Goal: Transaction & Acquisition: Obtain resource

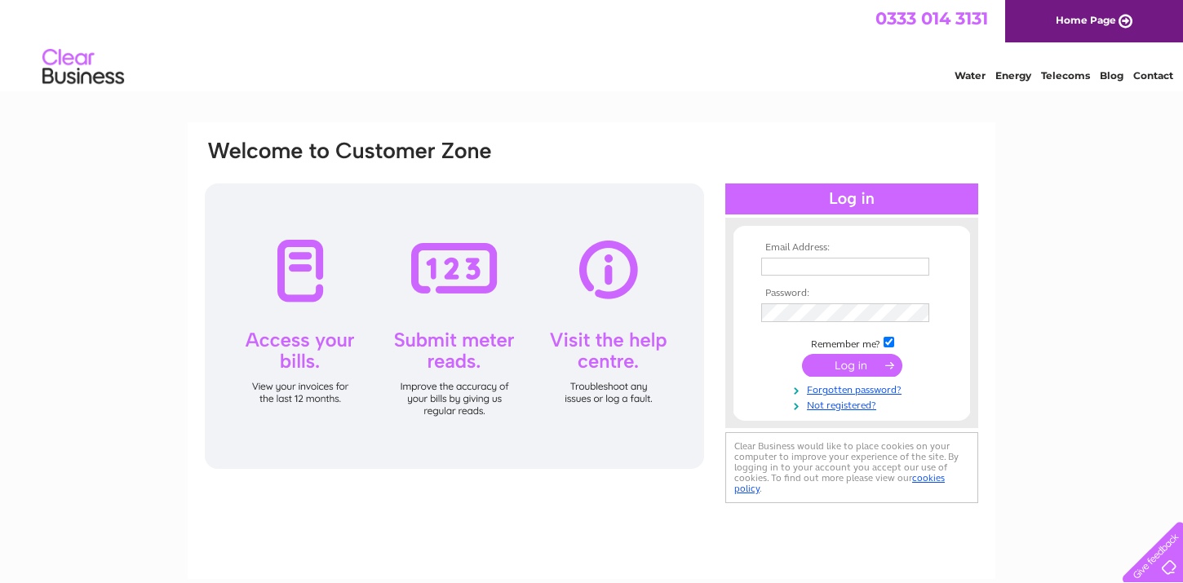
type input "paul@wessexceramictiling.co.uk"
click at [850, 371] on input "submit" at bounding box center [852, 367] width 100 height 23
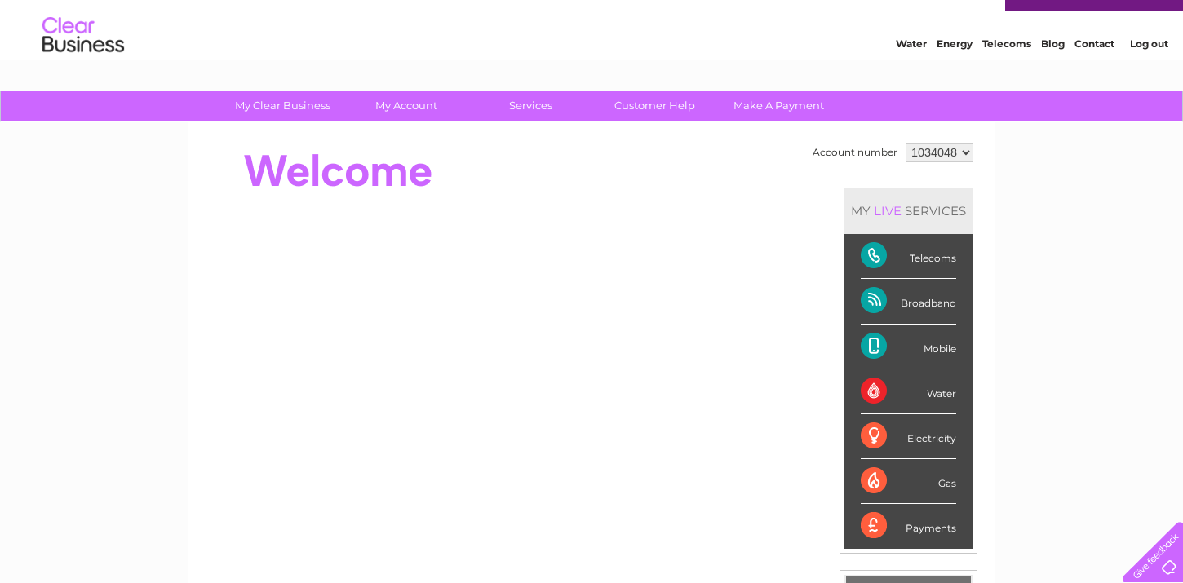
scroll to position [38, 0]
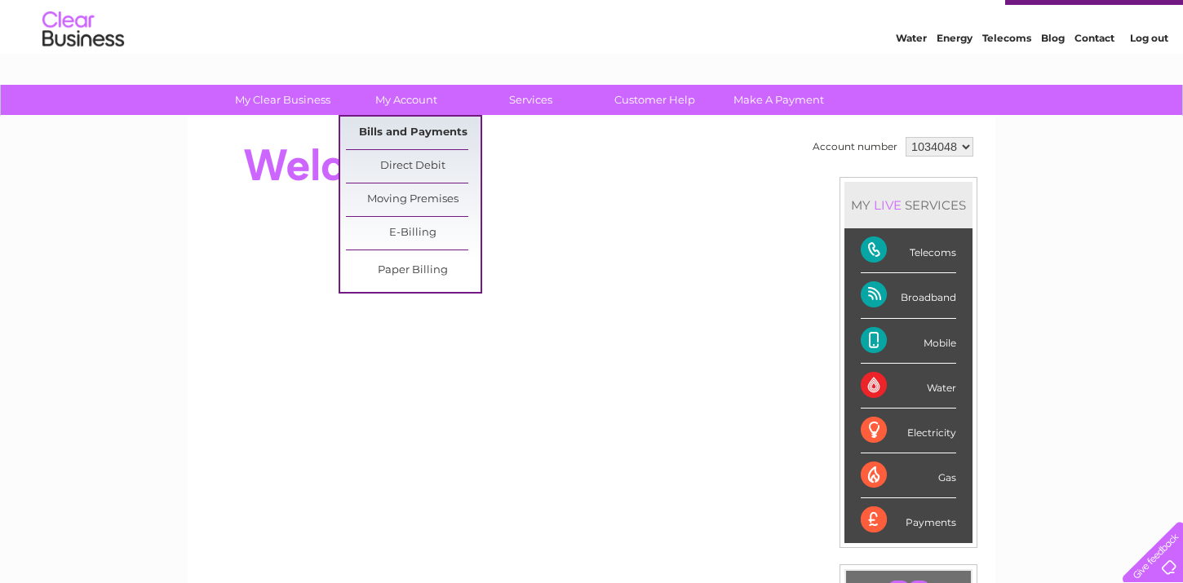
click at [403, 123] on link "Bills and Payments" at bounding box center [413, 133] width 135 height 33
click at [401, 134] on link "Bills and Payments" at bounding box center [413, 133] width 135 height 33
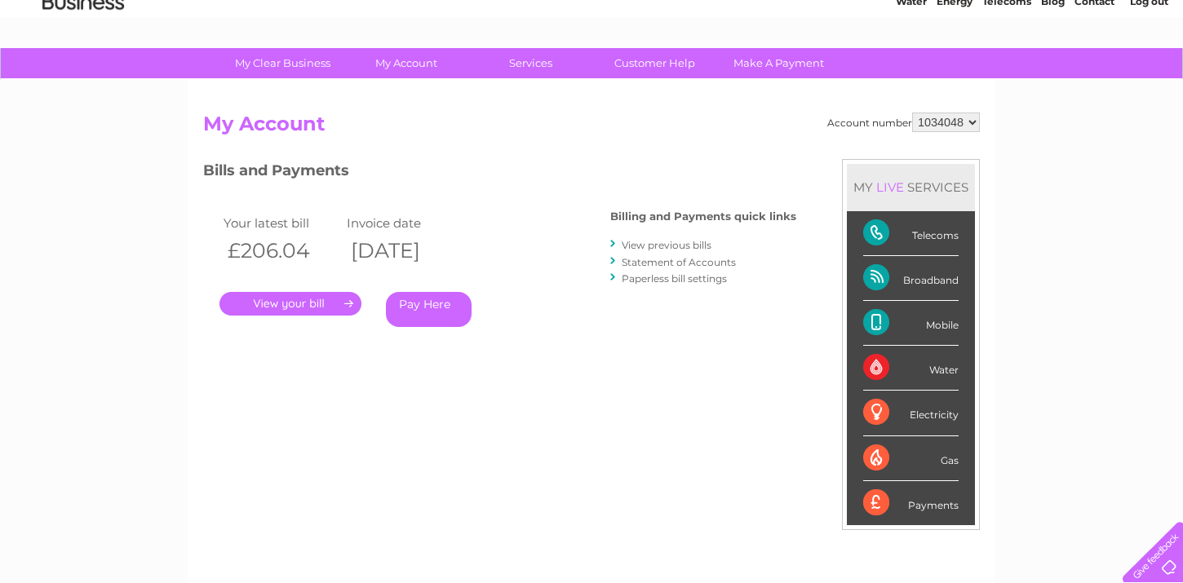
scroll to position [77, 0]
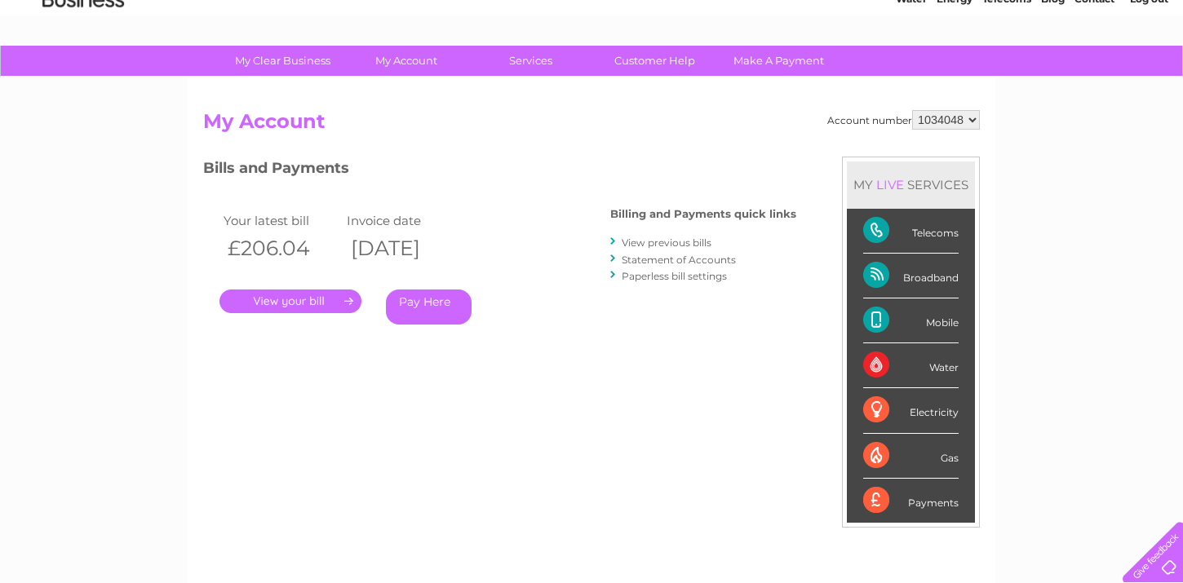
click at [664, 242] on link "View previous bills" at bounding box center [667, 243] width 90 height 12
click at [665, 59] on link "Customer Help" at bounding box center [654, 61] width 135 height 30
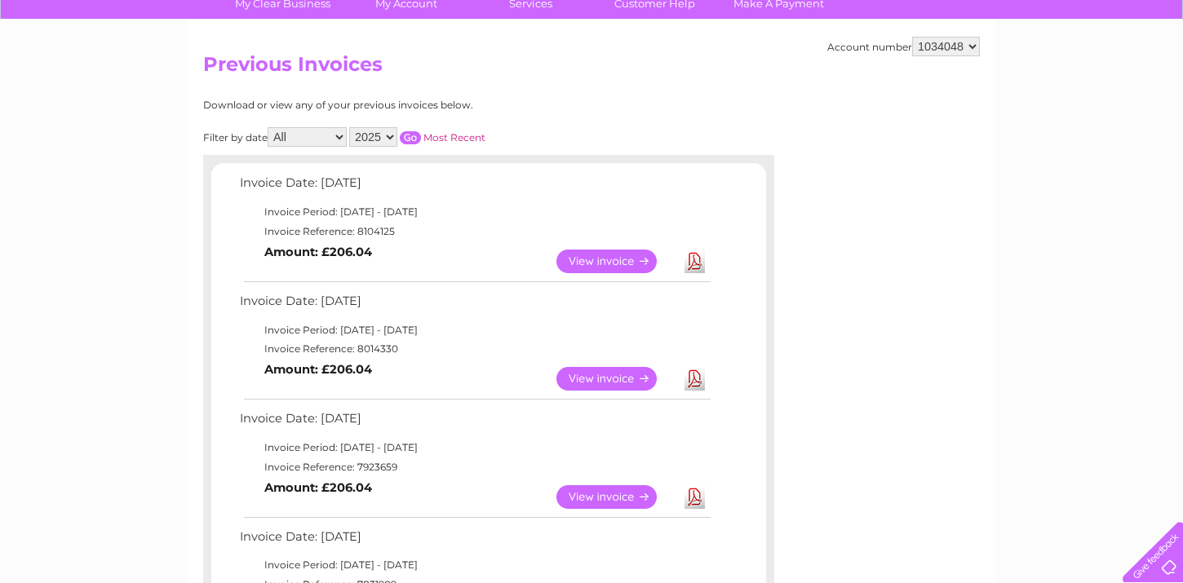
scroll to position [141, 0]
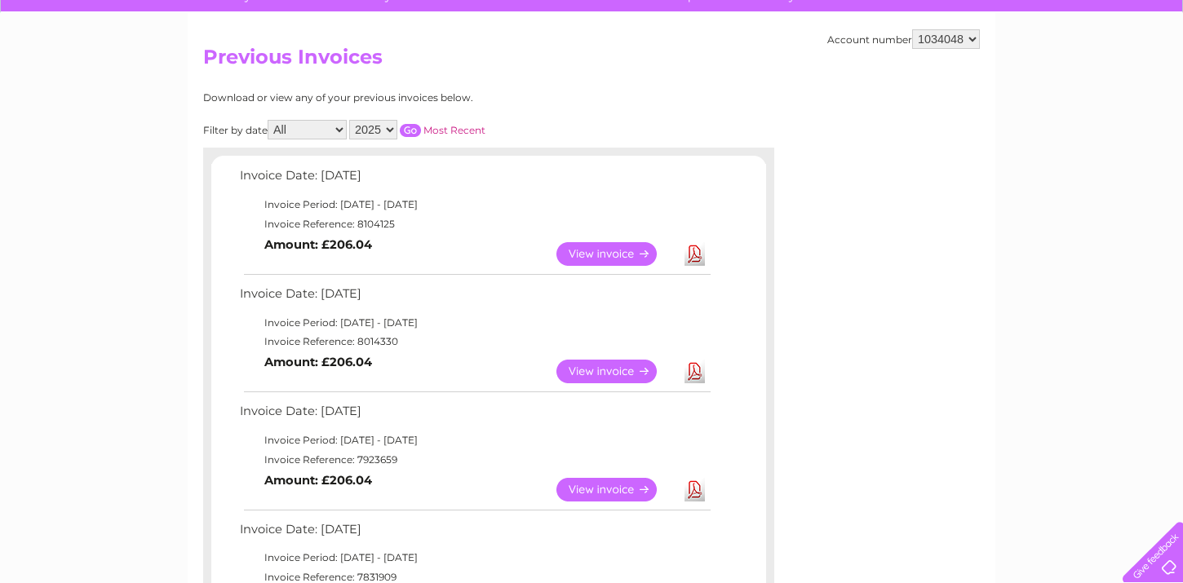
click at [694, 368] on link "Download" at bounding box center [695, 372] width 20 height 24
click at [694, 260] on link "Download" at bounding box center [695, 254] width 20 height 24
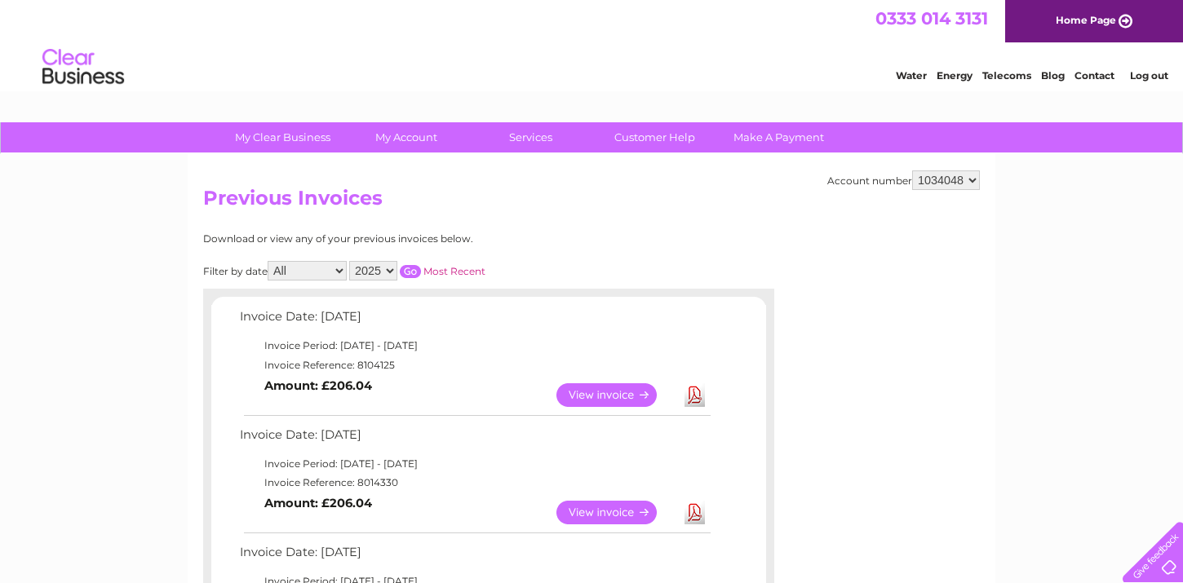
scroll to position [0, 0]
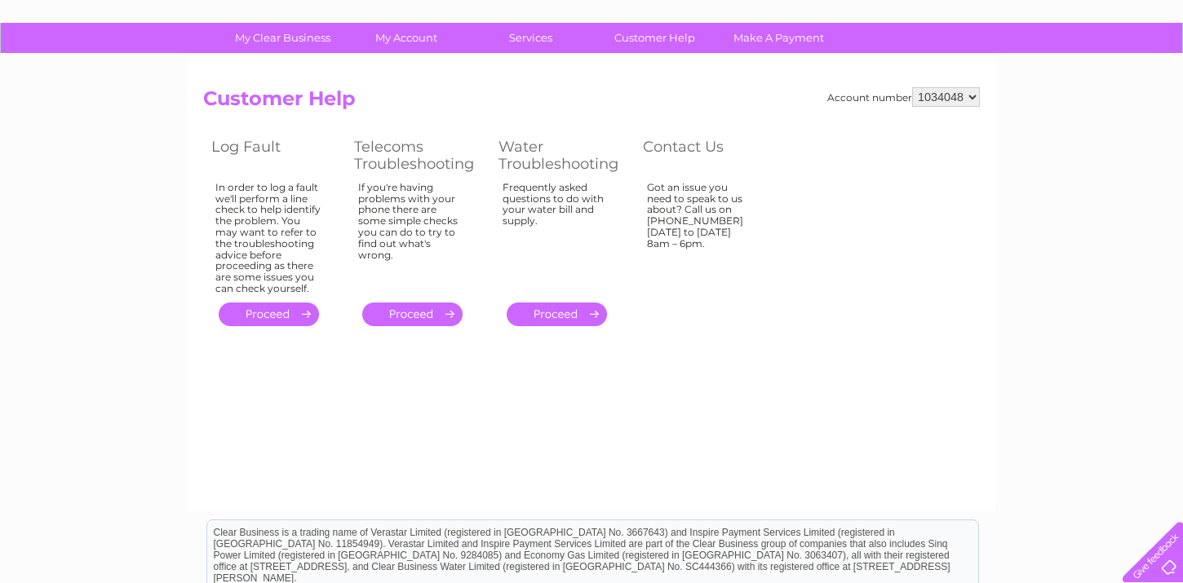
scroll to position [104, 0]
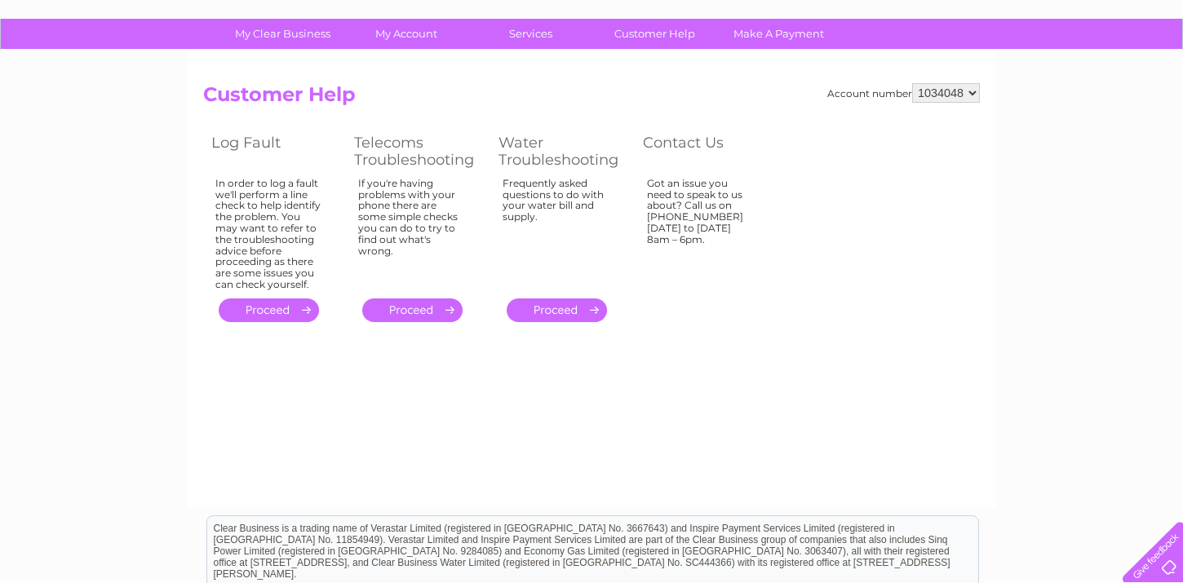
click at [293, 301] on link "." at bounding box center [269, 311] width 100 height 24
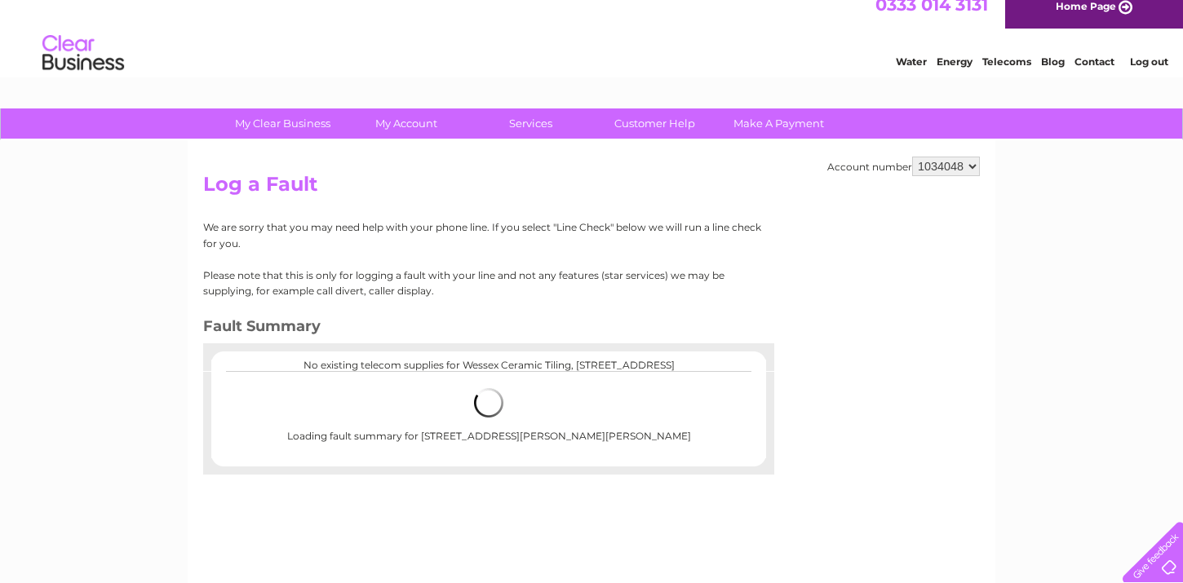
scroll to position [15, 0]
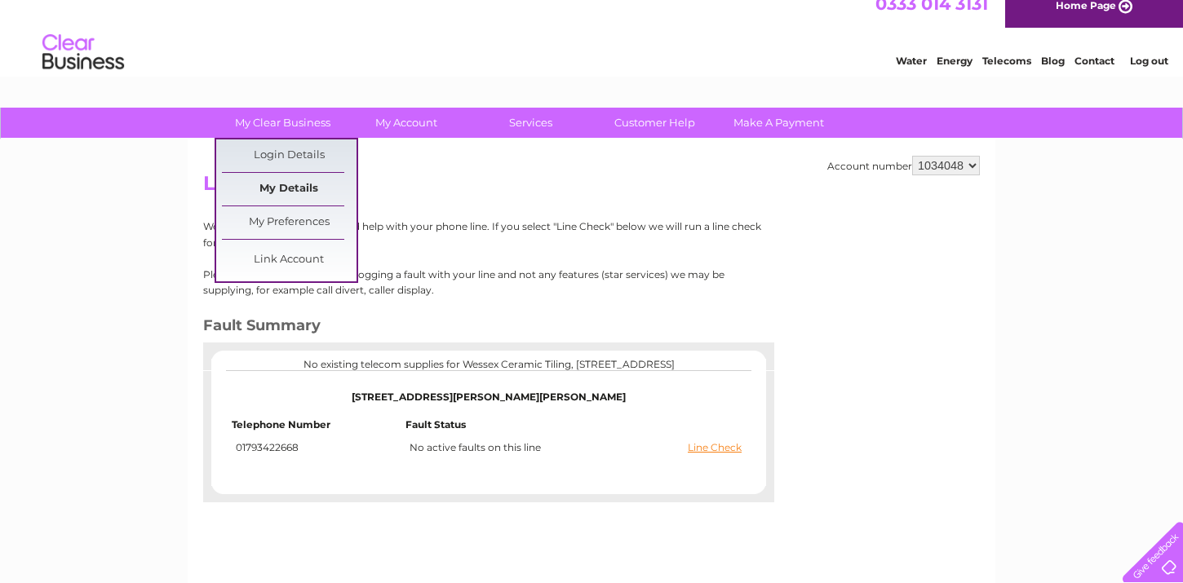
click at [293, 185] on link "My Details" at bounding box center [289, 189] width 135 height 33
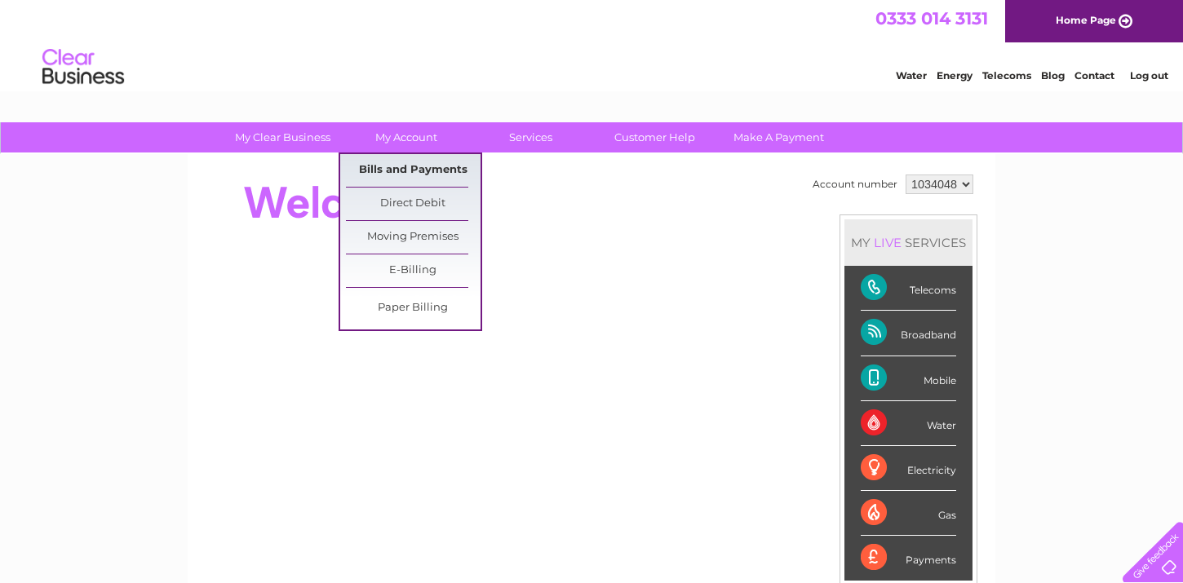
click at [419, 166] on link "Bills and Payments" at bounding box center [413, 170] width 135 height 33
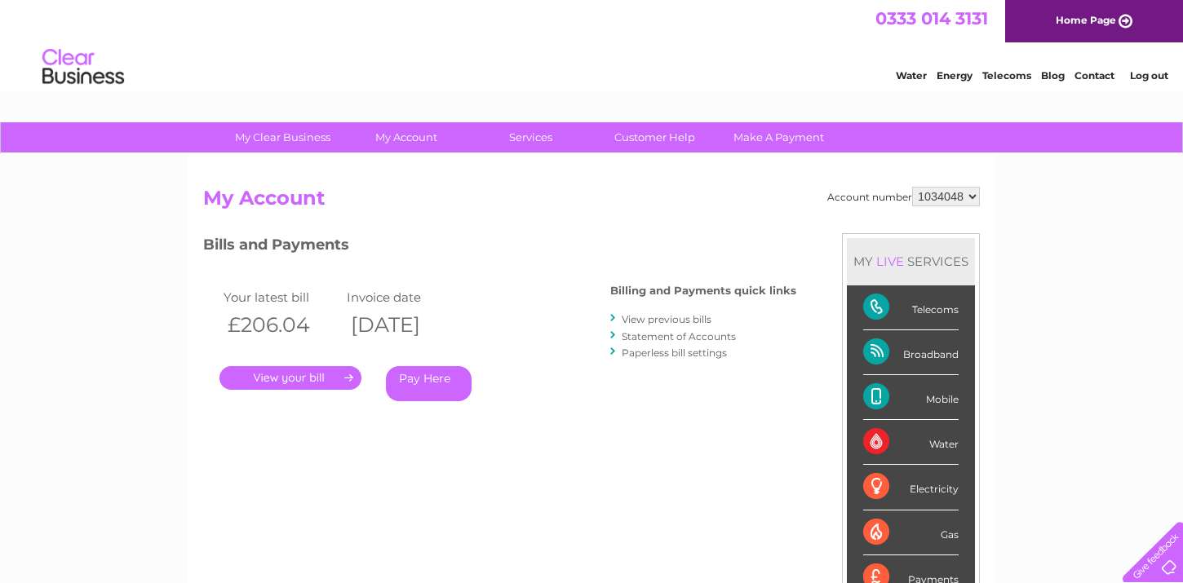
click at [314, 374] on link "." at bounding box center [290, 378] width 142 height 24
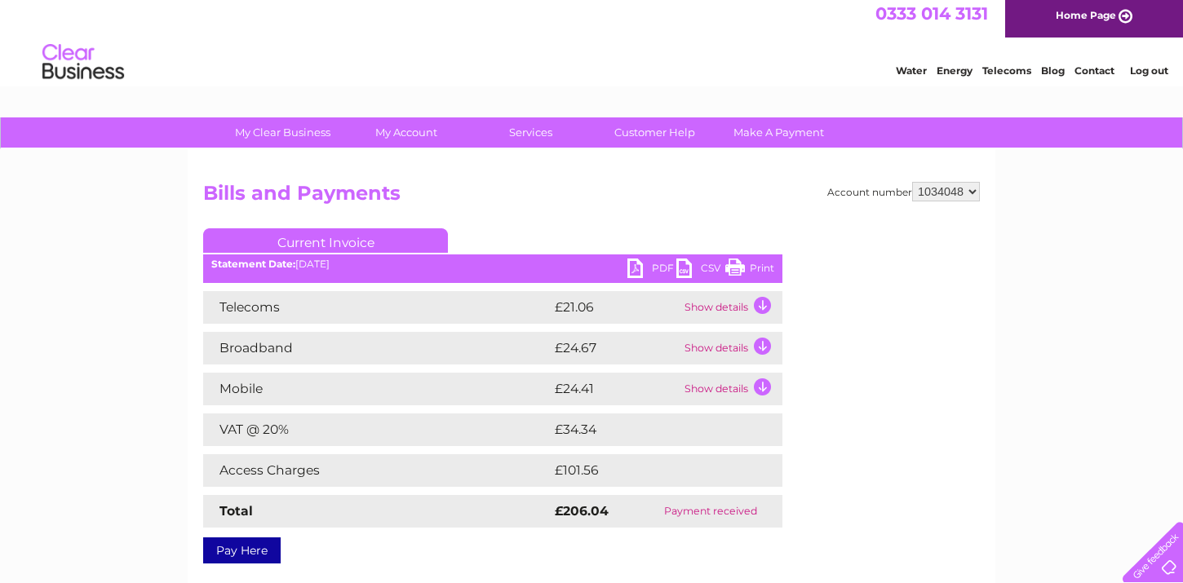
scroll to position [69, 0]
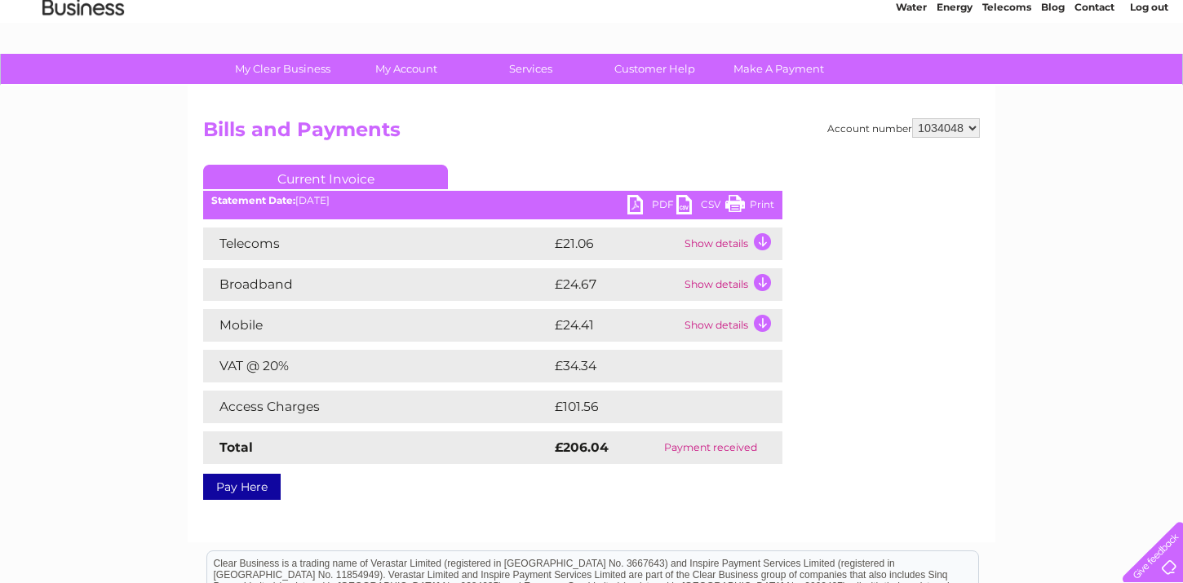
click at [653, 200] on link "PDF" at bounding box center [651, 207] width 49 height 24
